Goal: Task Accomplishment & Management: Manage account settings

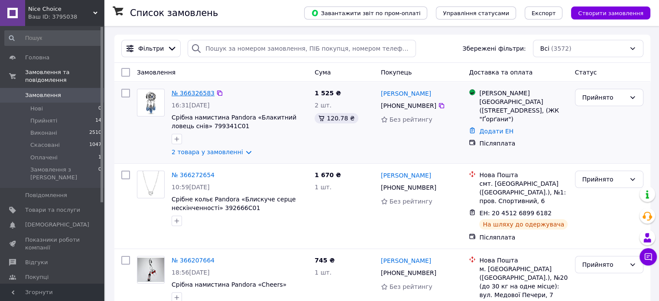
click at [189, 93] on link "№ 366326583" at bounding box center [193, 93] width 43 height 7
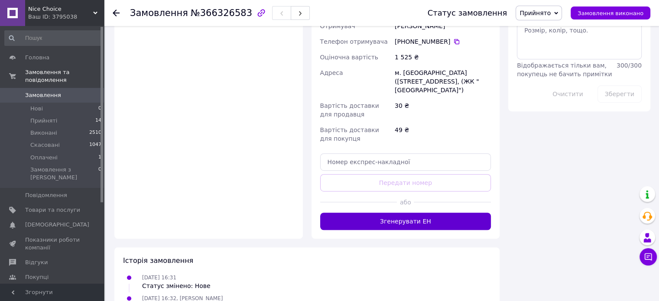
scroll to position [512, 0]
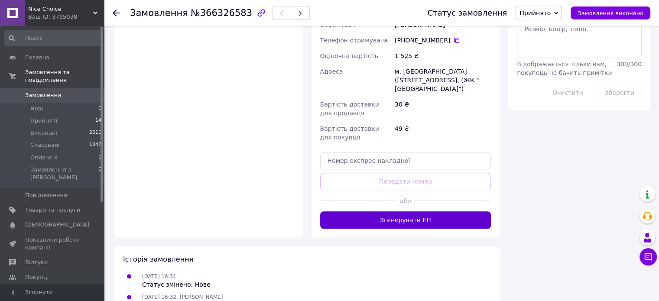
click at [400, 211] on button "Згенерувати ЕН" at bounding box center [405, 219] width 171 height 17
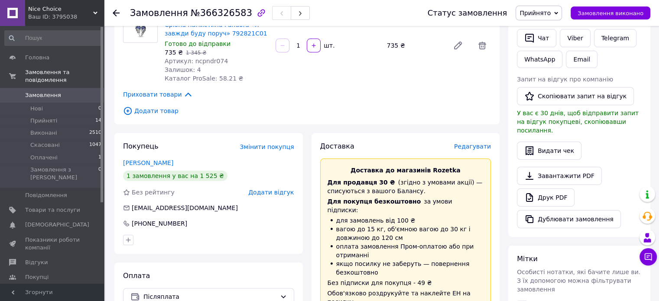
scroll to position [172, 0]
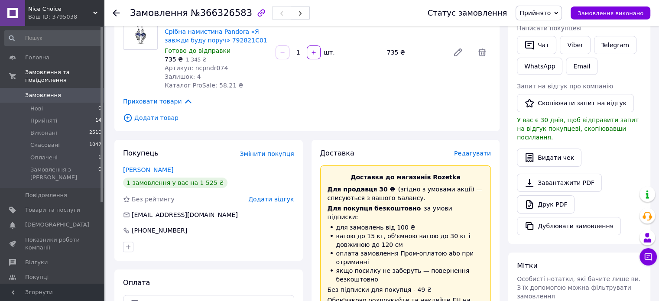
drag, startPoint x: 607, startPoint y: 64, endPoint x: 298, endPoint y: 2, distance: 315.5
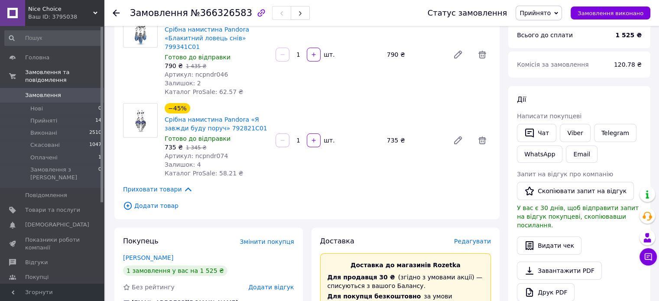
scroll to position [82, 0]
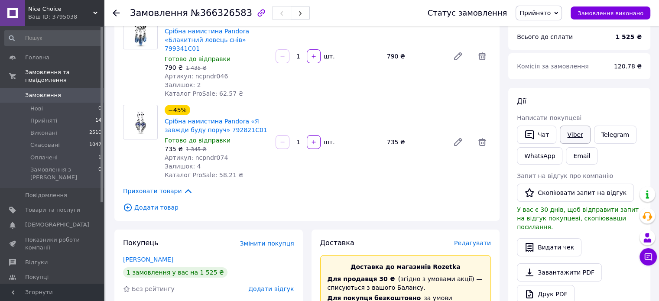
click at [565, 136] on link "Viber" at bounding box center [575, 135] width 30 height 18
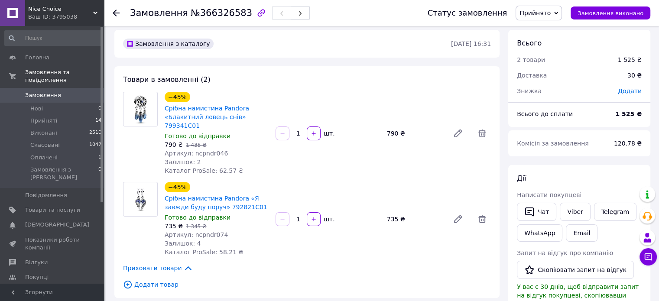
scroll to position [0, 0]
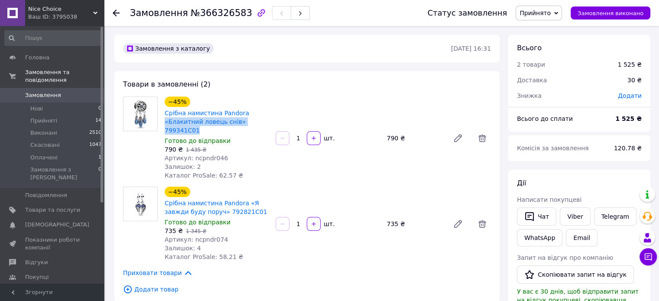
drag, startPoint x: 268, startPoint y: 123, endPoint x: 162, endPoint y: 123, distance: 105.7
click at [162, 123] on div "−45% Срібна намистина Pandora «Блакитний ловець снів» 799341C01 Готово до відпр…" at bounding box center [216, 138] width 111 height 87
copy link "«Блакитний ловець снів» 799341C01"
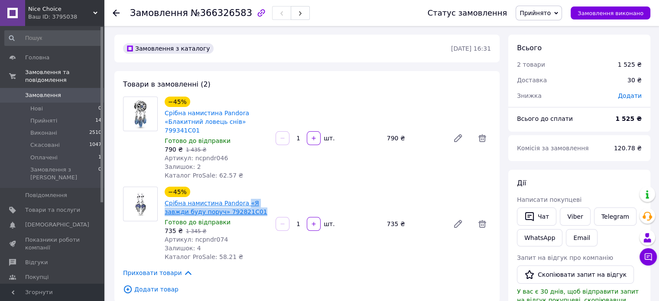
drag, startPoint x: 262, startPoint y: 206, endPoint x: 241, endPoint y: 197, distance: 22.5
click at [241, 199] on span "Срібна намистина Pandora «Я завжди буду поруч» 792821C01" at bounding box center [217, 207] width 104 height 17
copy link "«Я завжди буду поруч» 792821C01"
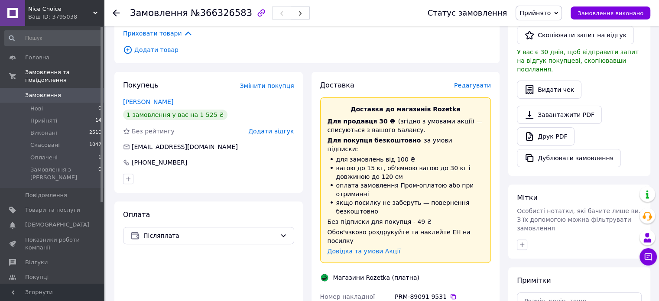
scroll to position [240, 0]
click at [450, 292] on icon at bounding box center [453, 295] width 7 height 7
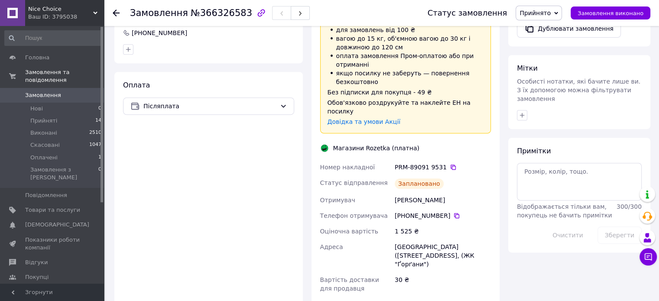
scroll to position [370, 0]
drag, startPoint x: 419, startPoint y: 145, endPoint x: 432, endPoint y: 143, distance: 12.3
click at [432, 162] on div "PRM-89091 9531" at bounding box center [443, 166] width 96 height 9
